Goal: Information Seeking & Learning: Learn about a topic

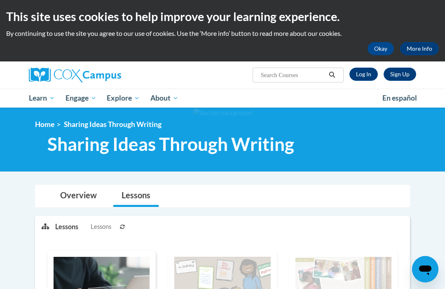
click at [0, 0] on span "Early Care and Learning" at bounding box center [0, 0] width 0 height 0
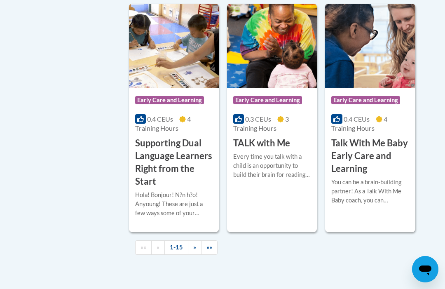
scroll to position [1312, 0]
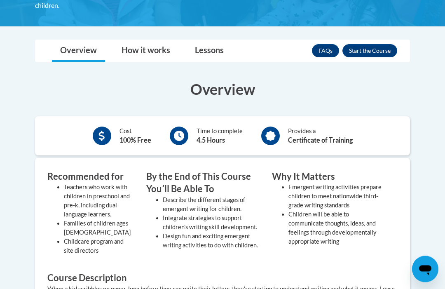
scroll to position [189, 0]
click at [377, 55] on button "Enroll" at bounding box center [369, 50] width 55 height 13
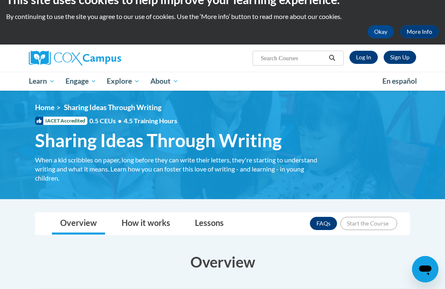
scroll to position [0, 0]
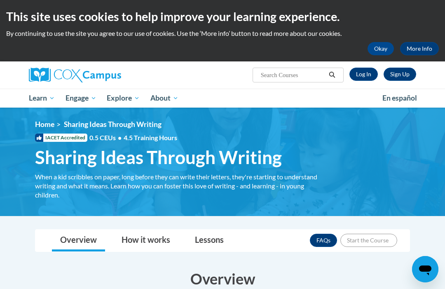
click at [0, 0] on span "Early Care and Learning" at bounding box center [0, 0] width 0 height 0
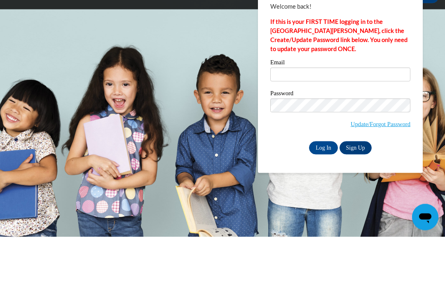
scroll to position [52, 0]
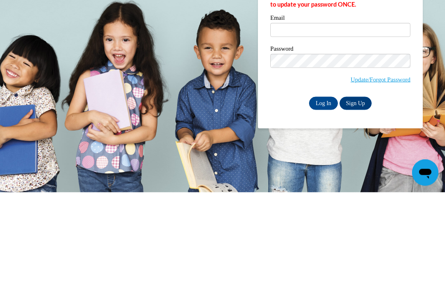
click at [323, 193] on input "Log In" at bounding box center [323, 199] width 29 height 13
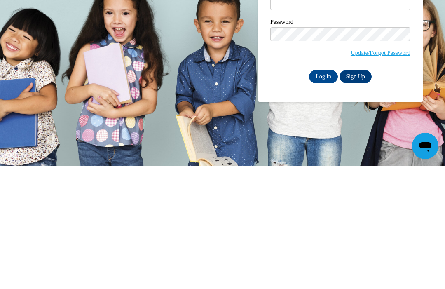
click at [322, 193] on input "Log In" at bounding box center [323, 199] width 29 height 13
click at [327, 193] on input "Log In" at bounding box center [323, 199] width 29 height 13
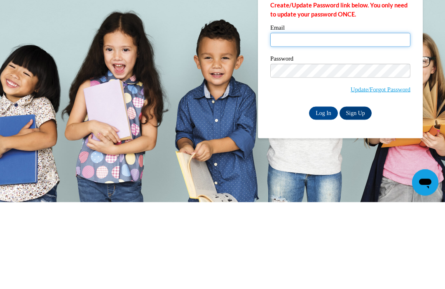
type input "t"
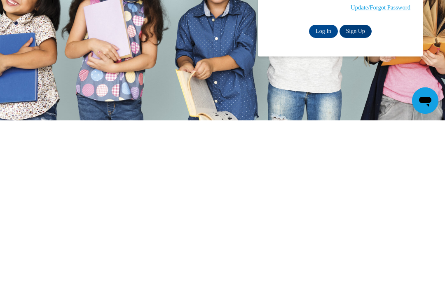
scroll to position [0, 0]
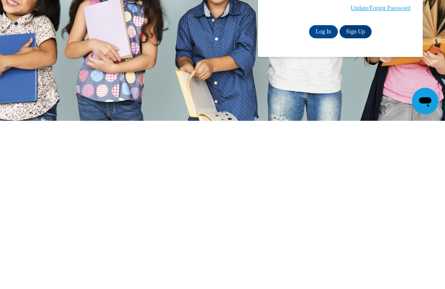
click at [324, 193] on input "Log In" at bounding box center [323, 199] width 29 height 13
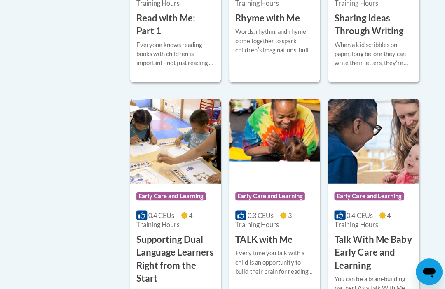
scroll to position [1227, 0]
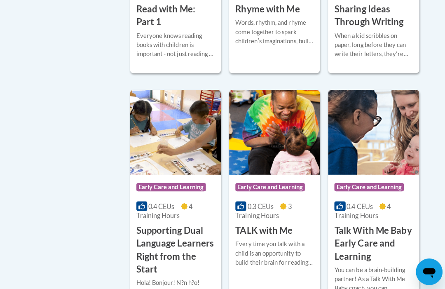
click at [381, 28] on h3 "Sharing Ideas Through Writing" at bounding box center [369, 16] width 77 height 26
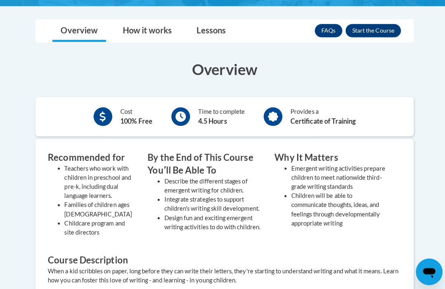
click at [374, 30] on button "Enroll" at bounding box center [369, 29] width 55 height 13
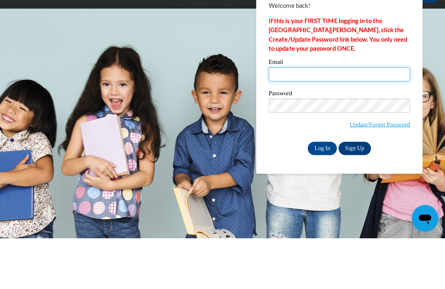
type input "[EMAIL_ADDRESS][PERSON_NAME][DOMAIN_NAME]"
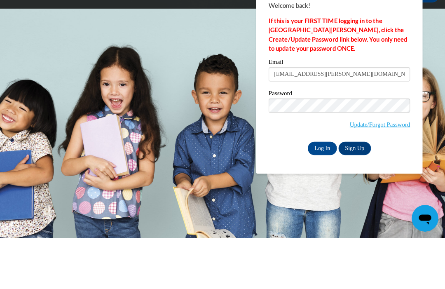
click at [319, 193] on input "Log In" at bounding box center [323, 199] width 29 height 13
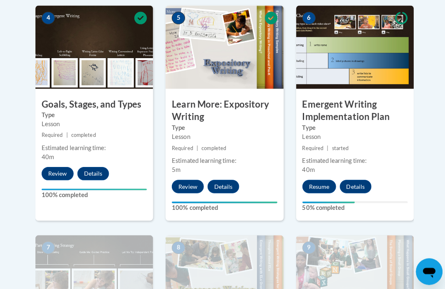
scroll to position [500, 0]
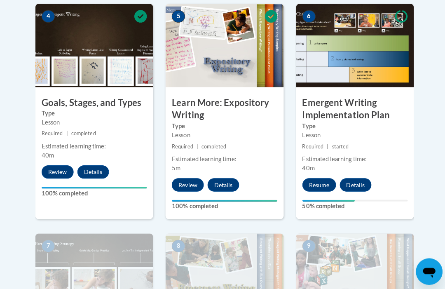
click at [318, 184] on button "Resume" at bounding box center [315, 183] width 33 height 13
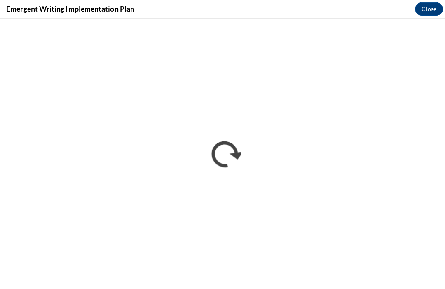
scroll to position [0, 0]
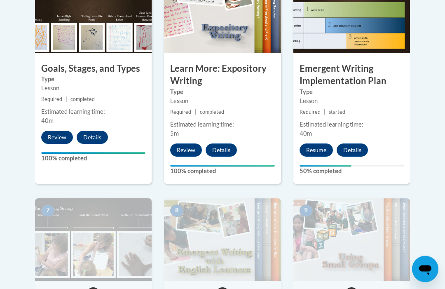
scroll to position [532, 0]
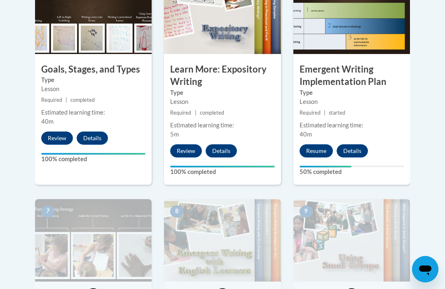
click at [319, 146] on button "Resume" at bounding box center [315, 150] width 33 height 13
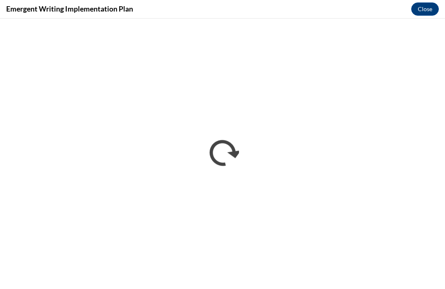
scroll to position [0, 0]
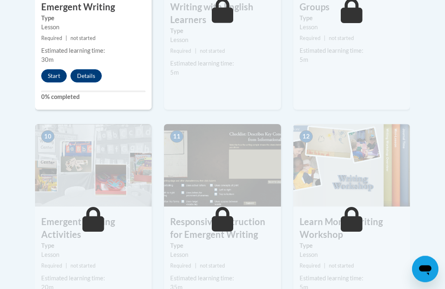
scroll to position [834, 0]
click at [57, 77] on button "Start" at bounding box center [54, 75] width 26 height 13
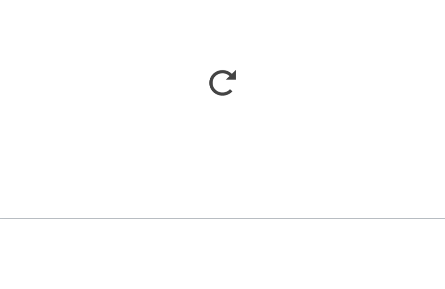
scroll to position [1213, 0]
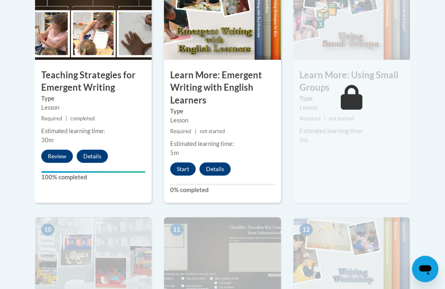
scroll to position [754, 0]
click at [182, 162] on button "Start" at bounding box center [183, 168] width 26 height 13
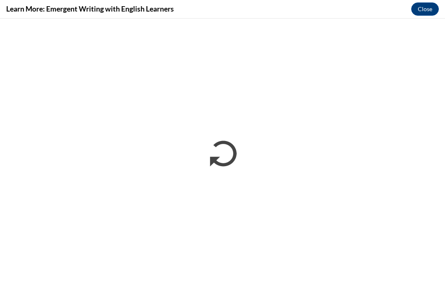
scroll to position [0, 0]
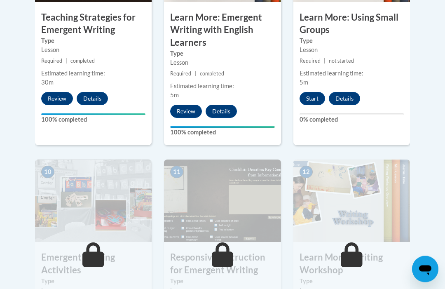
scroll to position [810, 0]
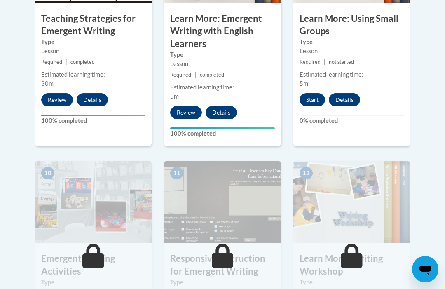
click at [310, 95] on button "Start" at bounding box center [312, 99] width 26 height 13
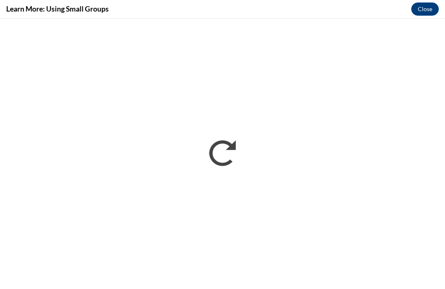
scroll to position [0, 0]
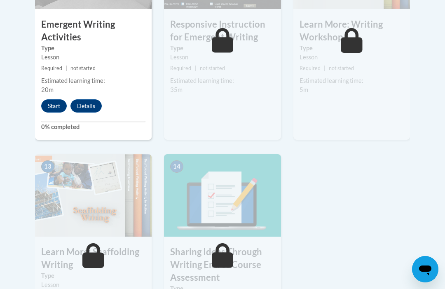
scroll to position [1043, 0]
click at [54, 104] on button "Start" at bounding box center [54, 106] width 26 height 13
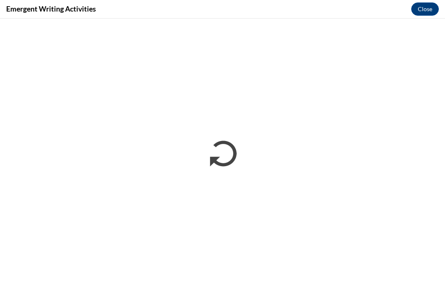
scroll to position [0, 0]
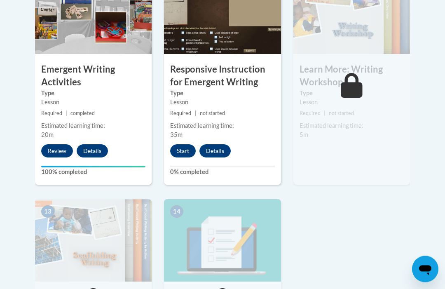
scroll to position [999, 0]
click at [182, 145] on button "Start" at bounding box center [183, 150] width 26 height 13
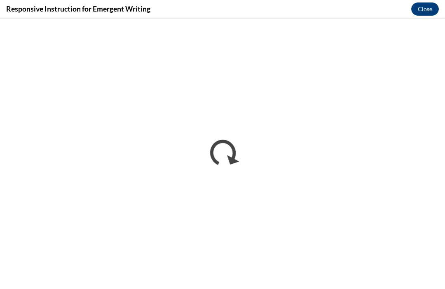
scroll to position [0, 0]
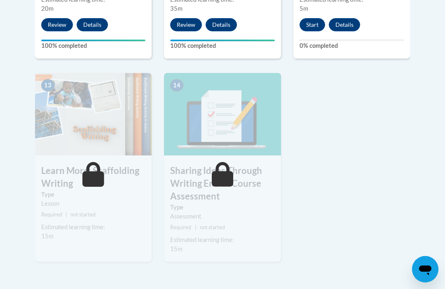
scroll to position [1125, 0]
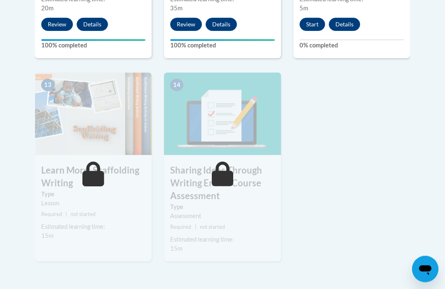
click at [313, 23] on button "Start" at bounding box center [312, 24] width 26 height 13
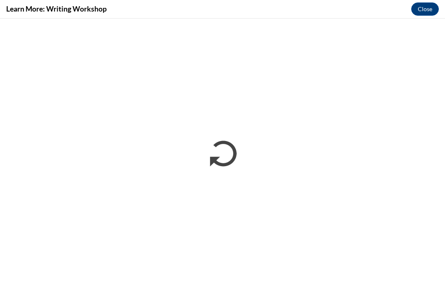
scroll to position [0, 0]
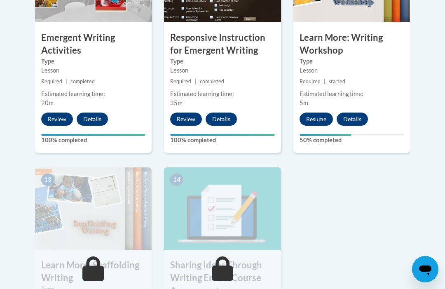
scroll to position [1030, 0]
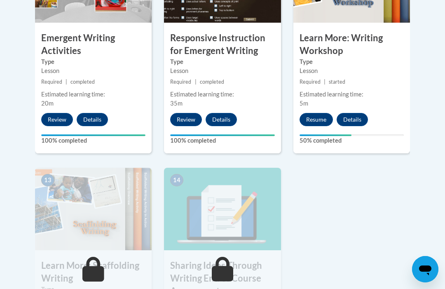
click at [322, 117] on button "Resume" at bounding box center [315, 119] width 33 height 13
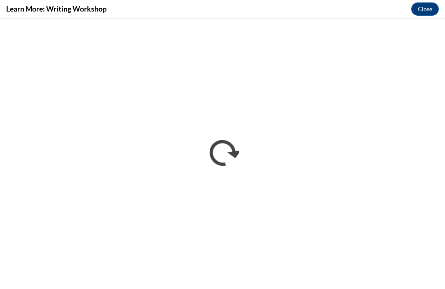
scroll to position [0, 0]
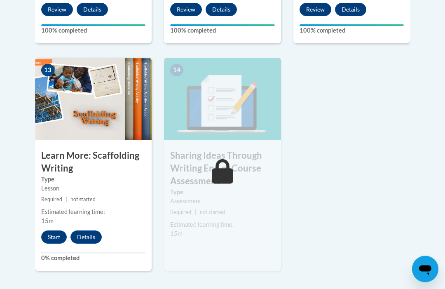
scroll to position [1141, 0]
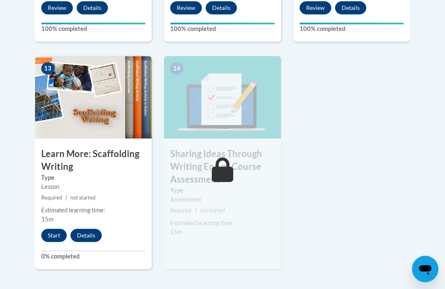
click at [52, 233] on button "Start" at bounding box center [54, 235] width 26 height 13
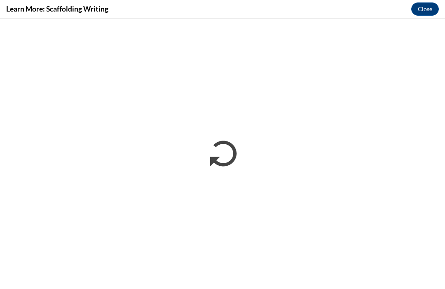
scroll to position [0, 0]
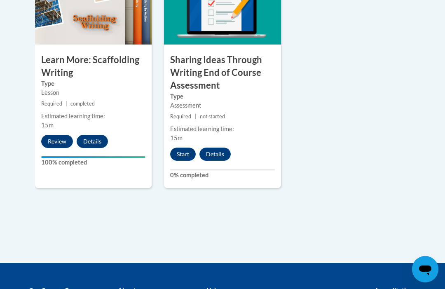
scroll to position [1235, 0]
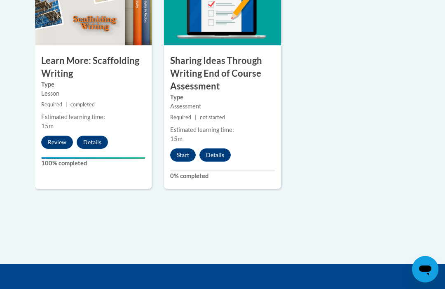
click at [182, 152] on button "Start" at bounding box center [183, 154] width 26 height 13
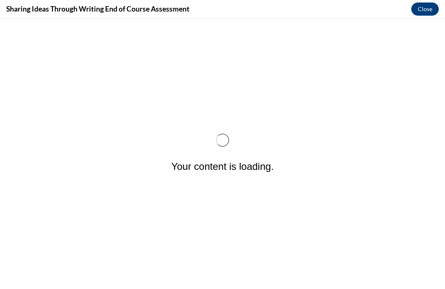
scroll to position [0, 0]
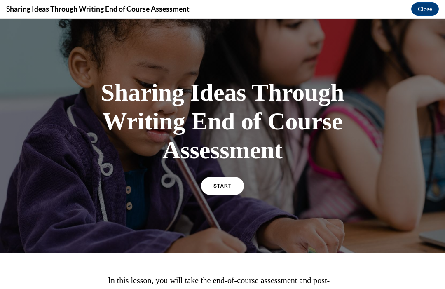
click at [225, 182] on link "START" at bounding box center [222, 186] width 43 height 18
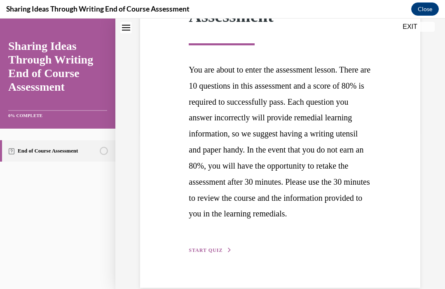
scroll to position [156, 0]
click at [227, 252] on icon "button" at bounding box center [229, 250] width 5 height 5
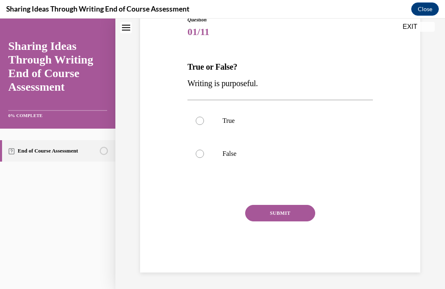
scroll to position [61, 0]
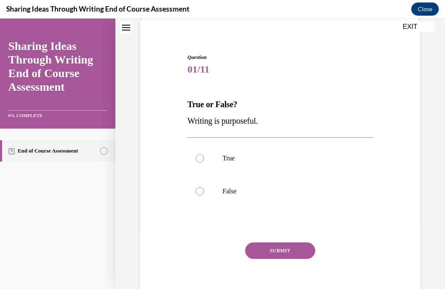
click at [200, 162] on label "True" at bounding box center [279, 158] width 185 height 33
click at [200, 162] on input "True" at bounding box center [200, 158] width 8 height 8
radio input "true"
click at [296, 251] on button "SUBMIT" at bounding box center [280, 250] width 70 height 16
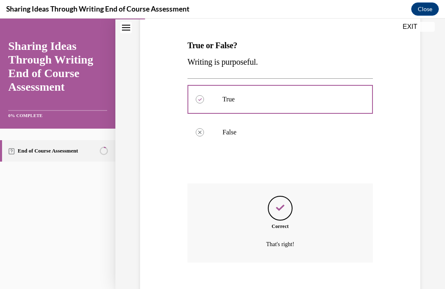
scroll to position [127, 0]
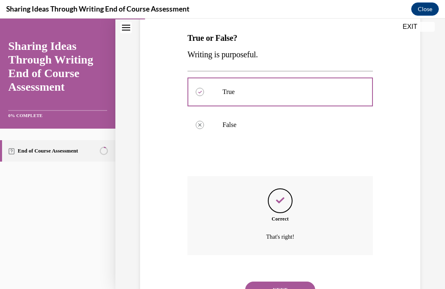
click at [293, 281] on button "NEXT" at bounding box center [280, 289] width 70 height 16
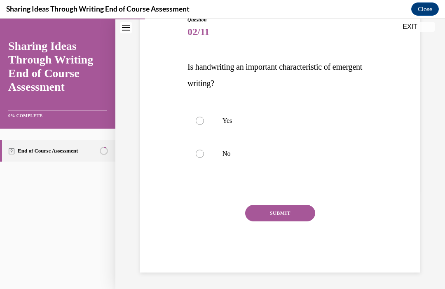
scroll to position [61, 0]
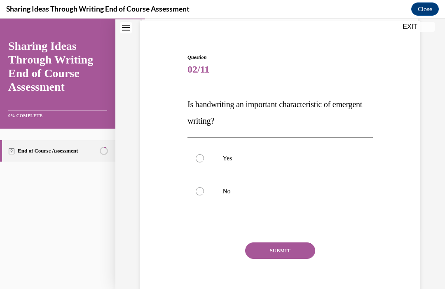
click at [203, 160] on div at bounding box center [200, 158] width 8 height 8
click at [203, 160] on input "Yes" at bounding box center [200, 158] width 8 height 8
radio input "true"
click at [293, 251] on button "SUBMIT" at bounding box center [280, 250] width 70 height 16
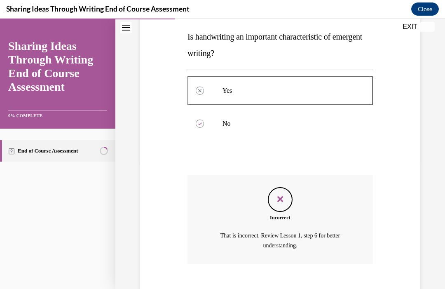
scroll to position [137, 0]
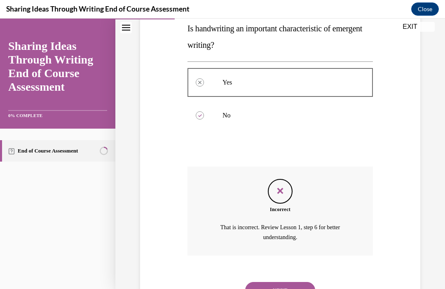
click at [203, 115] on div at bounding box center [200, 115] width 8 height 8
click at [298, 283] on button "NEXT" at bounding box center [280, 290] width 70 height 16
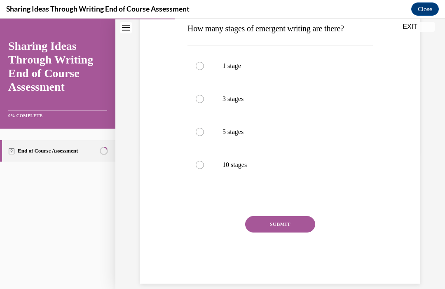
scroll to position [92, 0]
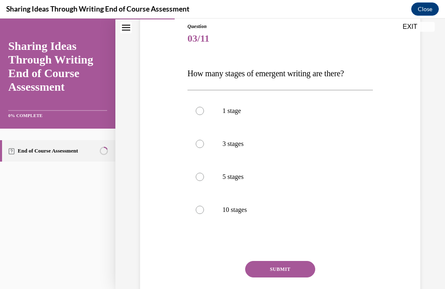
click at [204, 180] on label "5 stages" at bounding box center [279, 176] width 185 height 33
click at [204, 180] on input "5 stages" at bounding box center [200, 176] width 8 height 8
radio input "true"
click at [289, 270] on button "SUBMIT" at bounding box center [280, 269] width 70 height 16
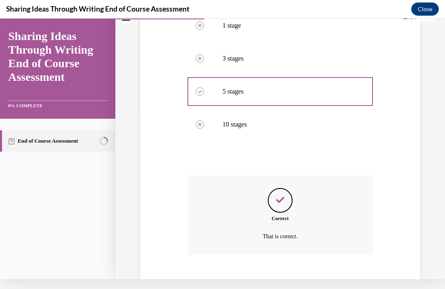
scroll to position [177, 0]
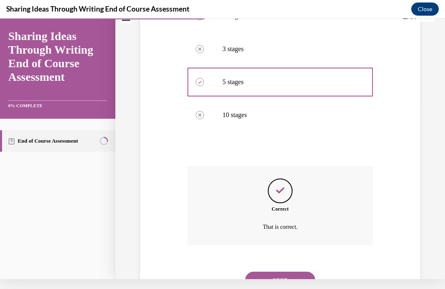
click at [291, 271] on button "NEXT" at bounding box center [280, 279] width 70 height 16
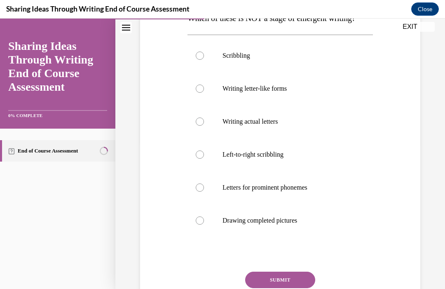
scroll to position [148, 0]
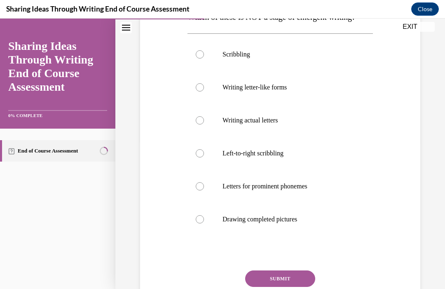
click at [200, 219] on div at bounding box center [200, 219] width 8 height 8
click at [200, 219] on input "Drawing completed pictures" at bounding box center [200, 219] width 8 height 8
radio input "true"
click at [291, 282] on button "SUBMIT" at bounding box center [280, 278] width 70 height 16
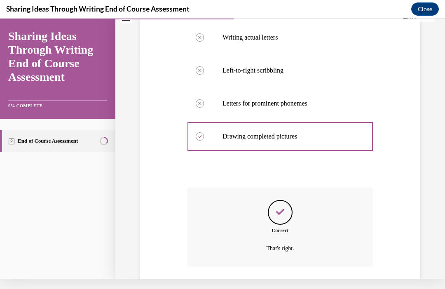
scroll to position [242, 0]
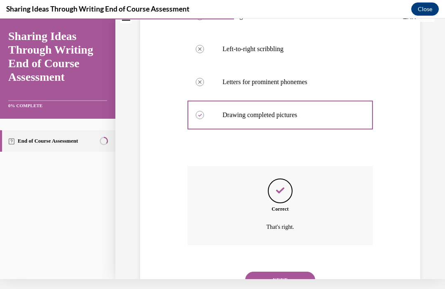
click at [298, 271] on button "NEXT" at bounding box center [280, 279] width 70 height 16
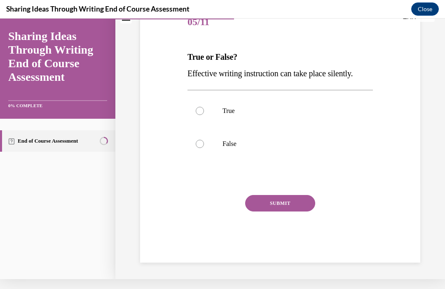
scroll to position [61, 0]
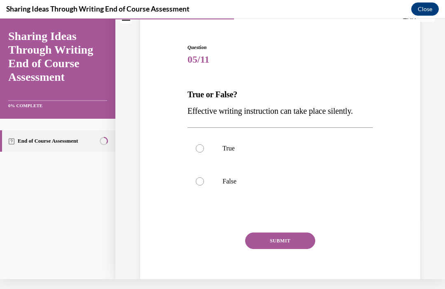
click at [202, 186] on label "False" at bounding box center [279, 181] width 185 height 33
click at [202, 185] on input "False" at bounding box center [200, 181] width 8 height 8
radio input "true"
click at [296, 236] on button "SUBMIT" at bounding box center [280, 240] width 70 height 16
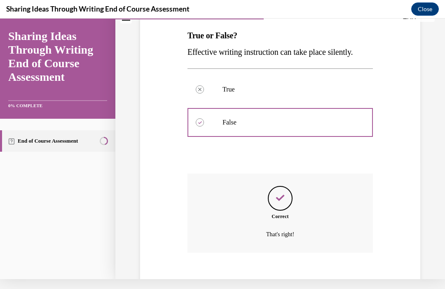
scroll to position [127, 0]
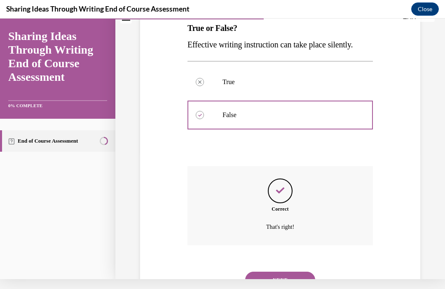
click at [293, 271] on button "NEXT" at bounding box center [280, 279] width 70 height 16
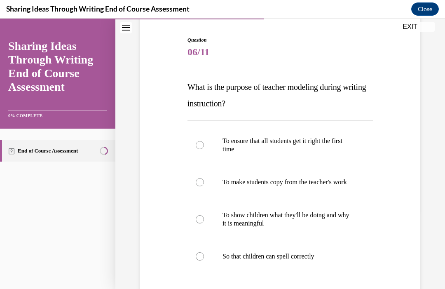
scroll to position [79, 0]
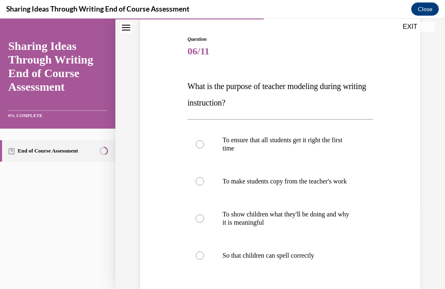
click at [201, 222] on div at bounding box center [200, 218] width 8 height 8
click at [201, 222] on input "To show children what they'll be doing and why it is meaningful" at bounding box center [200, 218] width 8 height 8
radio input "true"
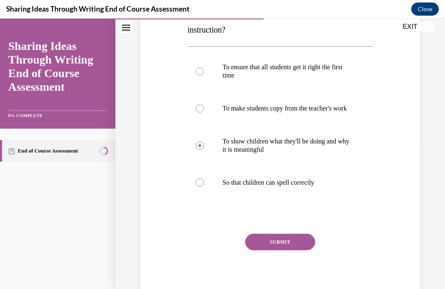
scroll to position [151, 0]
click at [289, 250] on button "SUBMIT" at bounding box center [280, 242] width 70 height 16
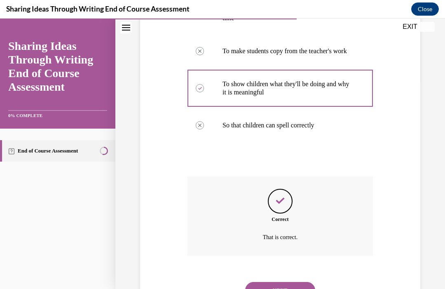
scroll to position [218, 0]
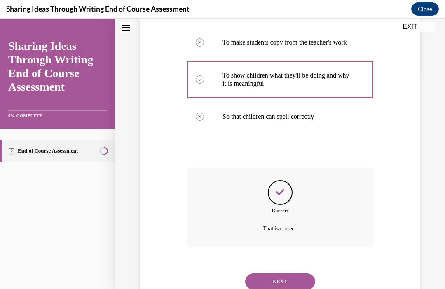
click at [296, 283] on button "NEXT" at bounding box center [280, 281] width 70 height 16
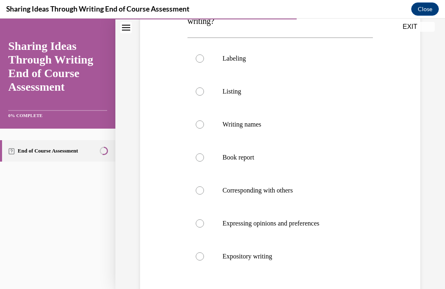
scroll to position [161, 0]
click at [204, 162] on label "Book report" at bounding box center [279, 157] width 185 height 33
click at [204, 161] on input "Book report" at bounding box center [200, 157] width 8 height 8
radio input "true"
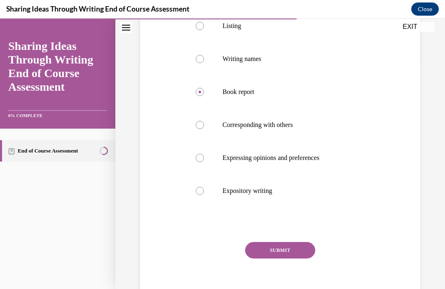
scroll to position [226, 0]
click at [293, 250] on button "SUBMIT" at bounding box center [280, 250] width 70 height 16
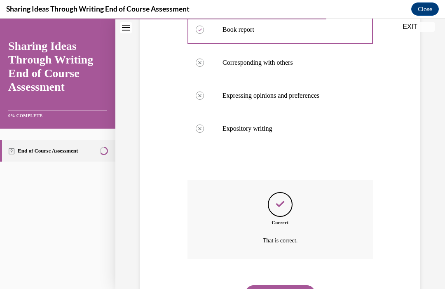
scroll to position [292, 0]
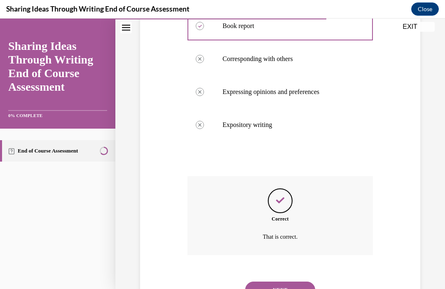
click at [296, 281] on button "NEXT" at bounding box center [280, 289] width 70 height 16
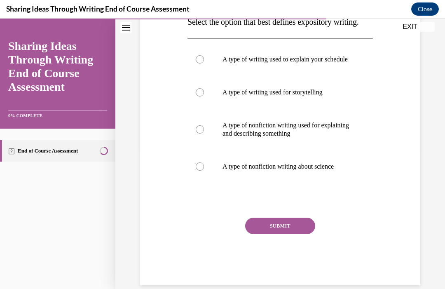
scroll to position [143, 0]
click at [199, 133] on div at bounding box center [200, 129] width 8 height 8
click at [199, 133] on input "A type of nonfiction writing used for explaining and describing something" at bounding box center [200, 129] width 8 height 8
radio input "true"
click at [296, 234] on button "SUBMIT" at bounding box center [280, 225] width 70 height 16
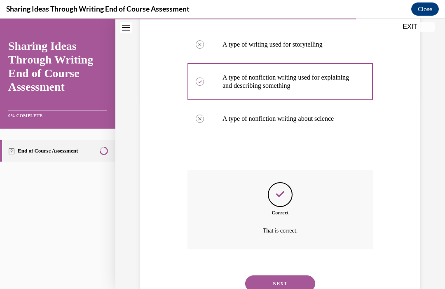
scroll to position [210, 0]
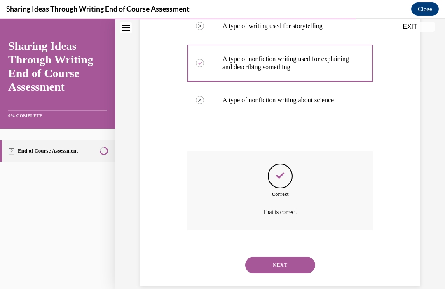
click at [299, 273] on button "NEXT" at bounding box center [280, 264] width 70 height 16
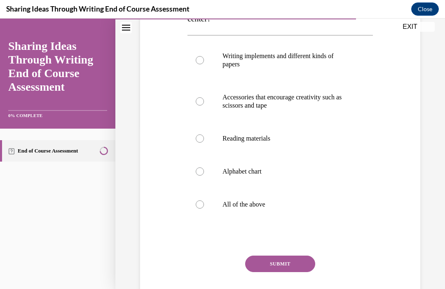
scroll to position [163, 0]
click at [197, 209] on label "All of the above" at bounding box center [279, 203] width 185 height 33
click at [197, 208] on input "All of the above" at bounding box center [200, 204] width 8 height 8
radio input "true"
click at [293, 265] on button "SUBMIT" at bounding box center [280, 263] width 70 height 16
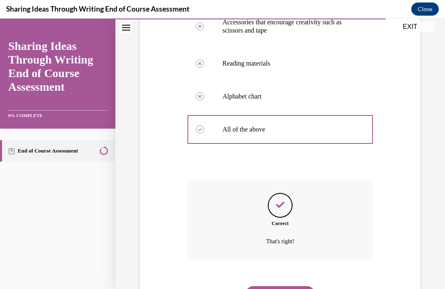
scroll to position [242, 0]
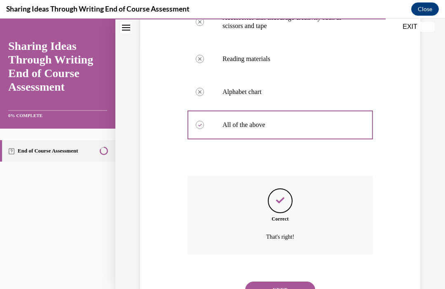
click at [299, 282] on button "NEXT" at bounding box center [280, 289] width 70 height 16
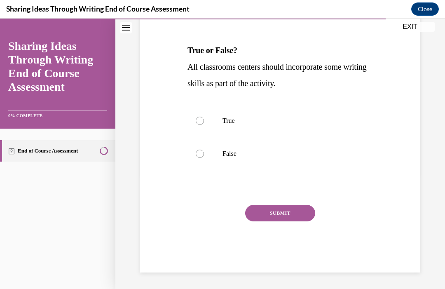
scroll to position [77, 0]
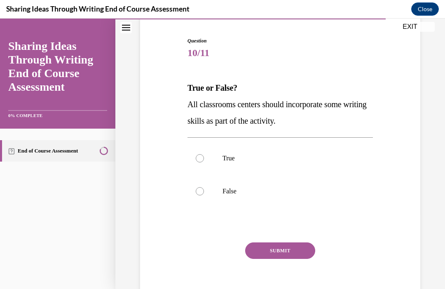
click at [203, 194] on label "False" at bounding box center [279, 191] width 185 height 33
click at [203, 194] on input "False" at bounding box center [200, 191] width 8 height 8
radio input "true"
click at [293, 253] on button "SUBMIT" at bounding box center [280, 250] width 70 height 16
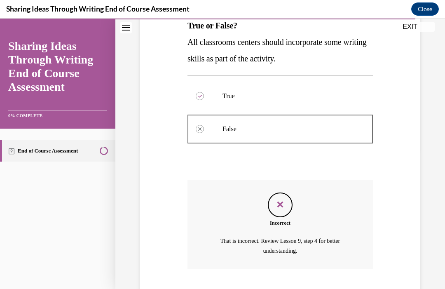
scroll to position [153, 0]
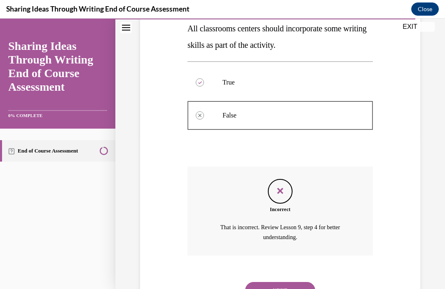
click at [299, 284] on button "NEXT" at bounding box center [280, 290] width 70 height 16
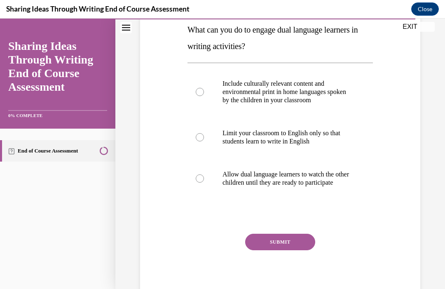
scroll to position [135, 0]
click at [195, 86] on label "Include culturally relevant content and environmental print in home languages s…" at bounding box center [279, 92] width 185 height 49
click at [196, 88] on input "Include culturally relevant content and environmental print in home languages s…" at bounding box center [200, 92] width 8 height 8
radio input "true"
click at [292, 250] on button "SUBMIT" at bounding box center [280, 242] width 70 height 16
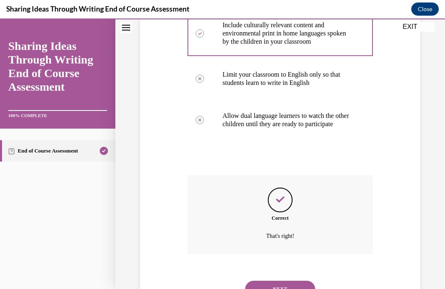
scroll to position [201, 0]
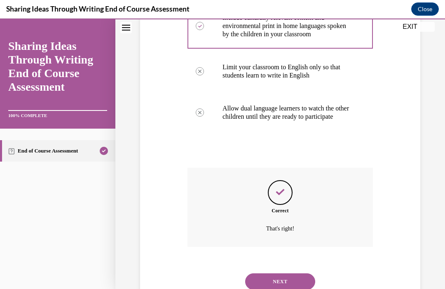
click at [300, 278] on button "NEXT" at bounding box center [280, 281] width 70 height 16
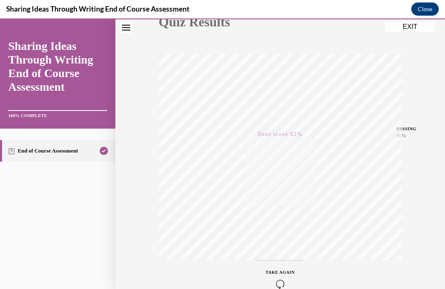
scroll to position [124, 0]
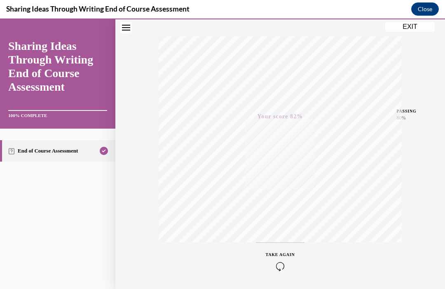
click at [414, 30] on button "EXIT" at bounding box center [409, 27] width 49 height 10
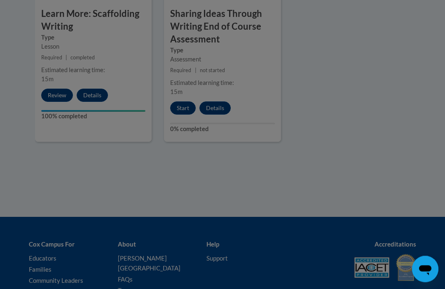
scroll to position [1282, 0]
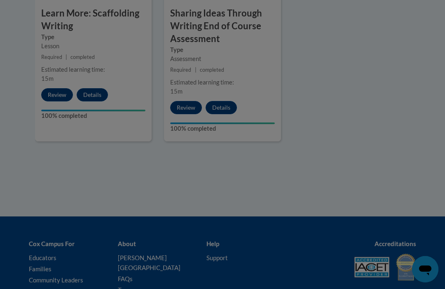
click at [0, 0] on div at bounding box center [0, 0] width 0 height 0
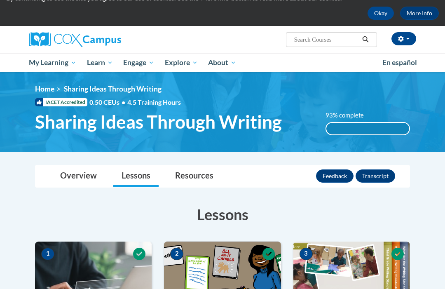
scroll to position [35, 0]
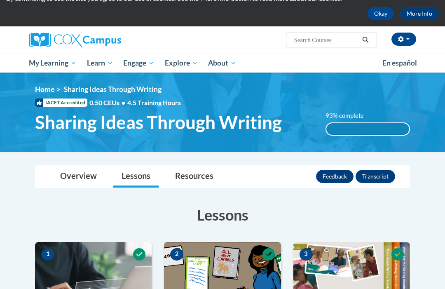
click at [0, 0] on span "My Course Progress" at bounding box center [0, 0] width 0 height 0
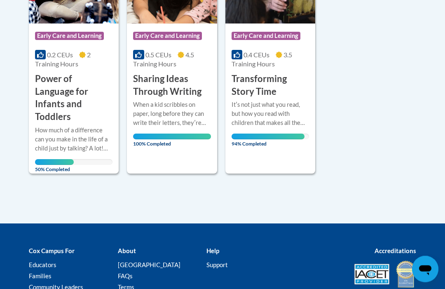
scroll to position [547, 0]
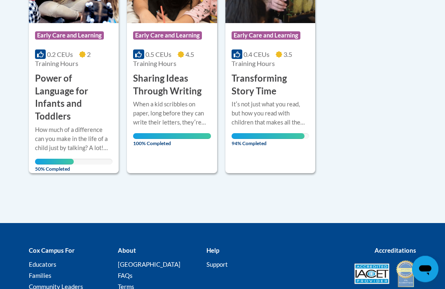
click at [88, 149] on div "More Info Open How much of a difference can you make in the life of a child jus…" at bounding box center [74, 147] width 90 height 48
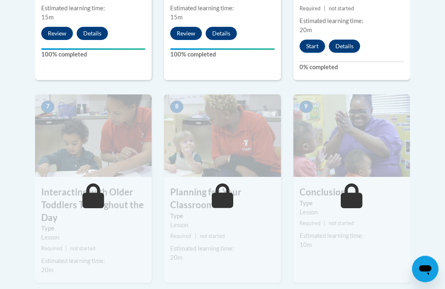
scroll to position [668, 0]
click at [312, 45] on button "Start" at bounding box center [312, 46] width 26 height 13
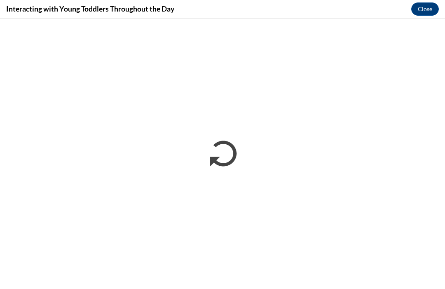
scroll to position [0, 0]
click at [426, 10] on button "Close" at bounding box center [425, 8] width 28 height 13
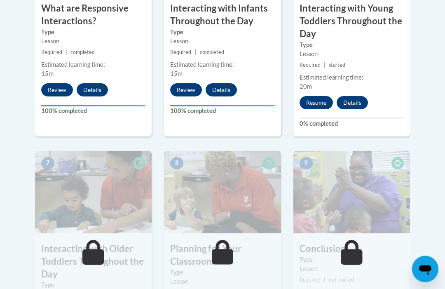
scroll to position [612, 0]
click at [319, 102] on button "Resume" at bounding box center [315, 102] width 33 height 13
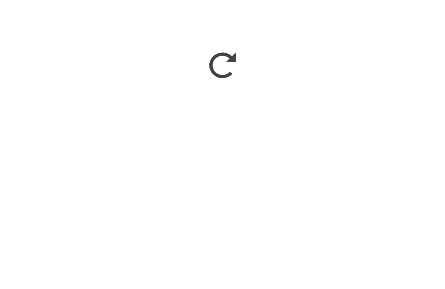
scroll to position [1044, 0]
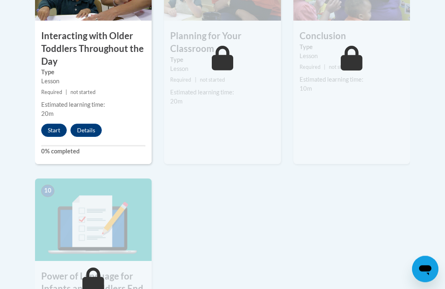
scroll to position [824, 0]
click at [54, 128] on button "Start" at bounding box center [54, 129] width 26 height 13
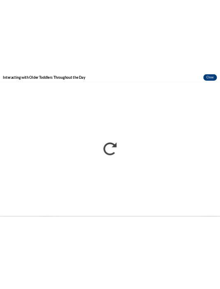
scroll to position [0, 0]
